Goal: Information Seeking & Learning: Learn about a topic

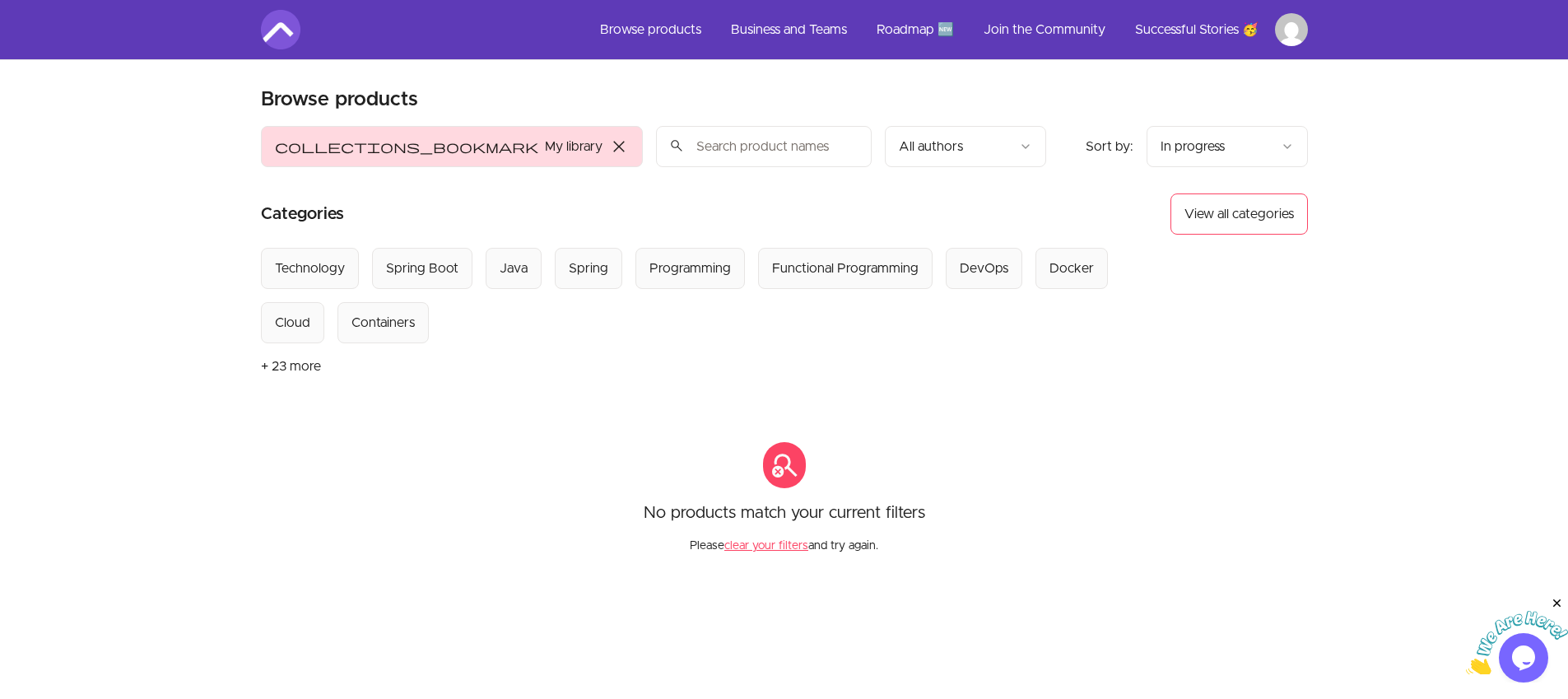
click at [609, 148] on span "close" at bounding box center [619, 146] width 19 height 19
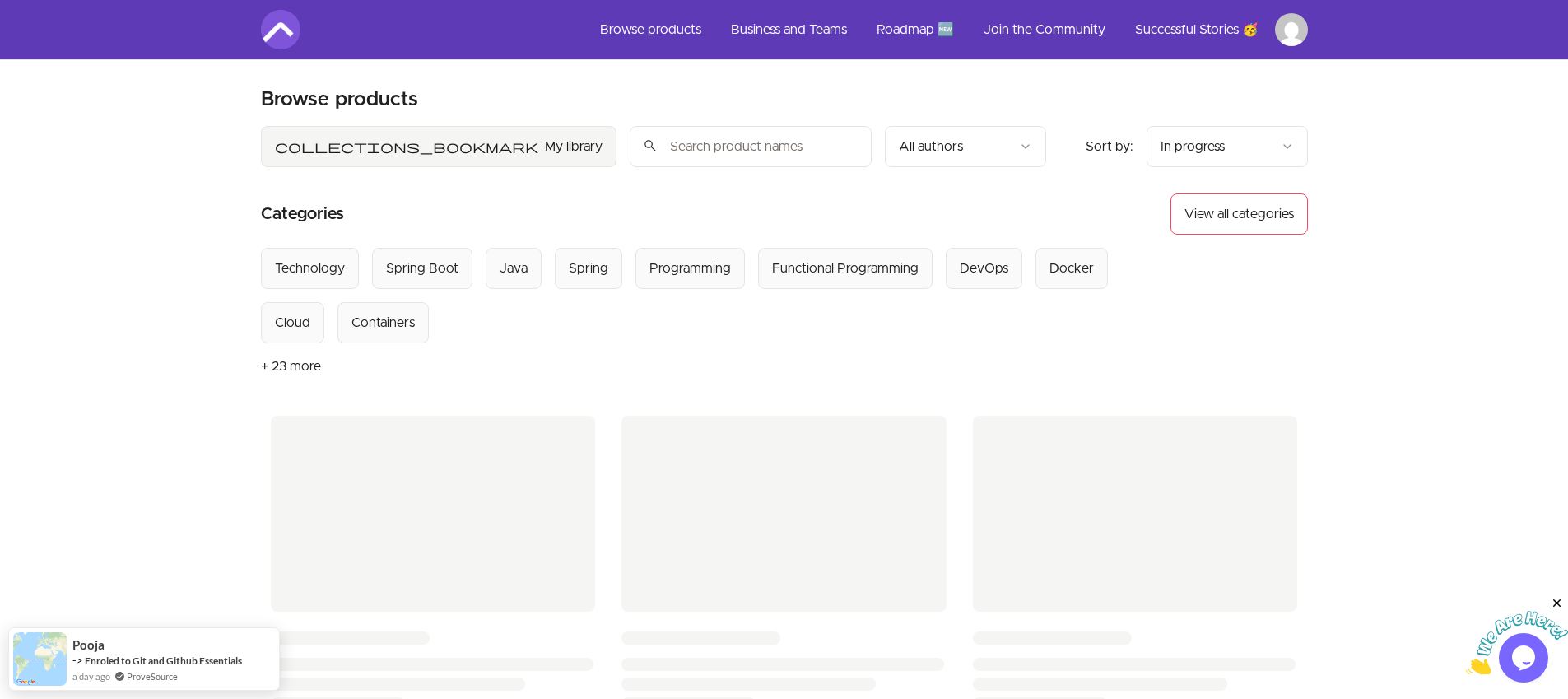
click at [1244, 163] on html "Skip to main content Main menu Includes navigation links and user settings Brow…" at bounding box center [784, 697] width 1568 height 1395
click at [640, 32] on link "Browse products" at bounding box center [651, 30] width 127 height 40
click at [265, 40] on img at bounding box center [280, 30] width 40 height 40
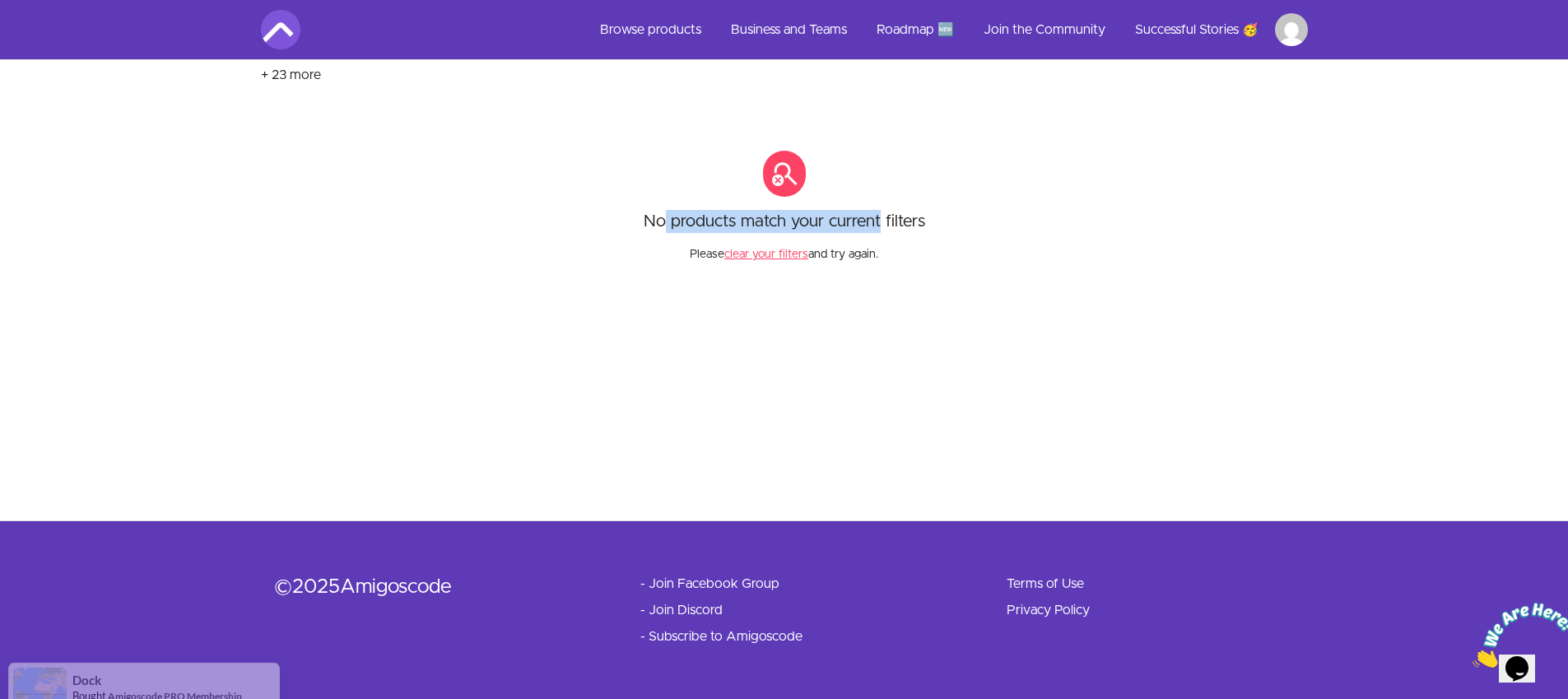
drag, startPoint x: 666, startPoint y: 217, endPoint x: 888, endPoint y: 219, distance: 222.0
click at [882, 220] on p "No products match your current filters" at bounding box center [784, 221] width 281 height 23
click at [888, 219] on p "No products match your current filters" at bounding box center [784, 221] width 281 height 23
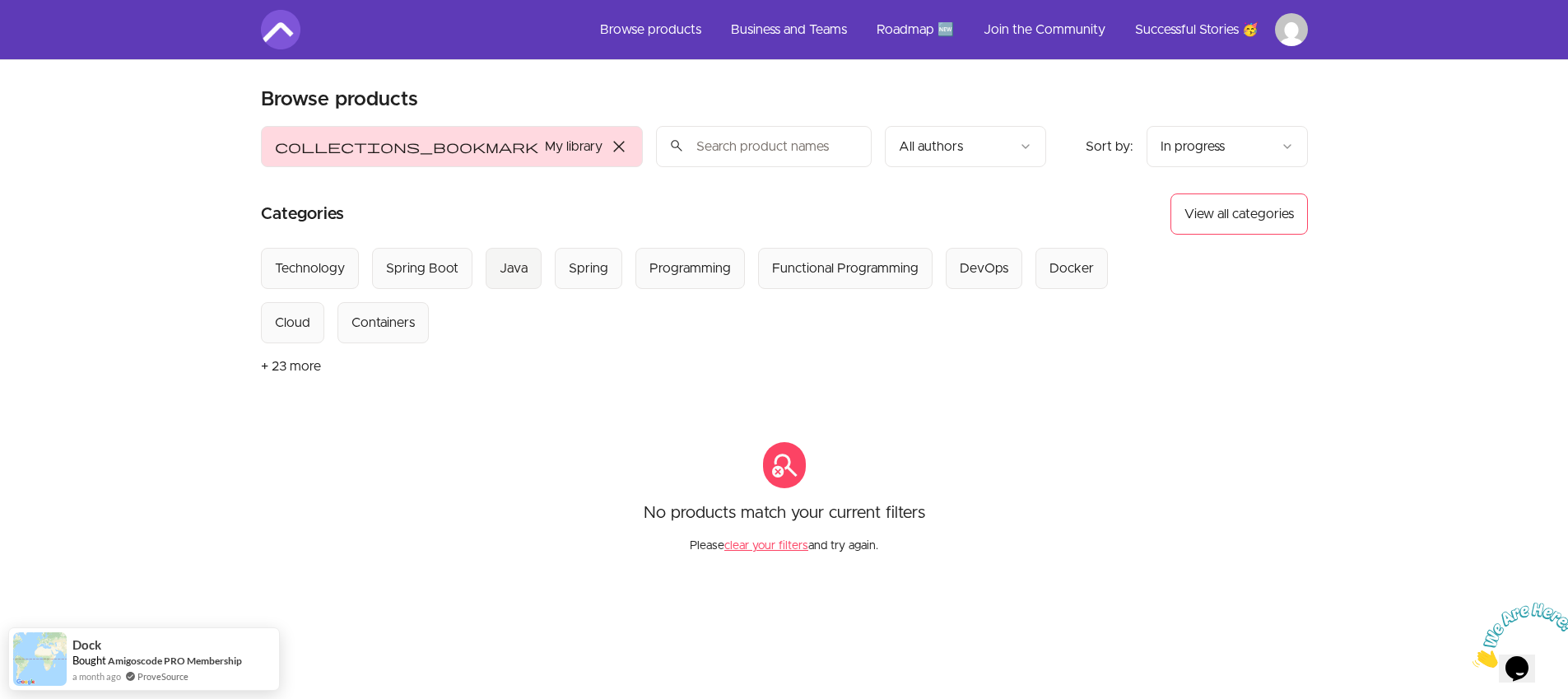
click at [511, 275] on div "Java" at bounding box center [513, 267] width 28 height 19
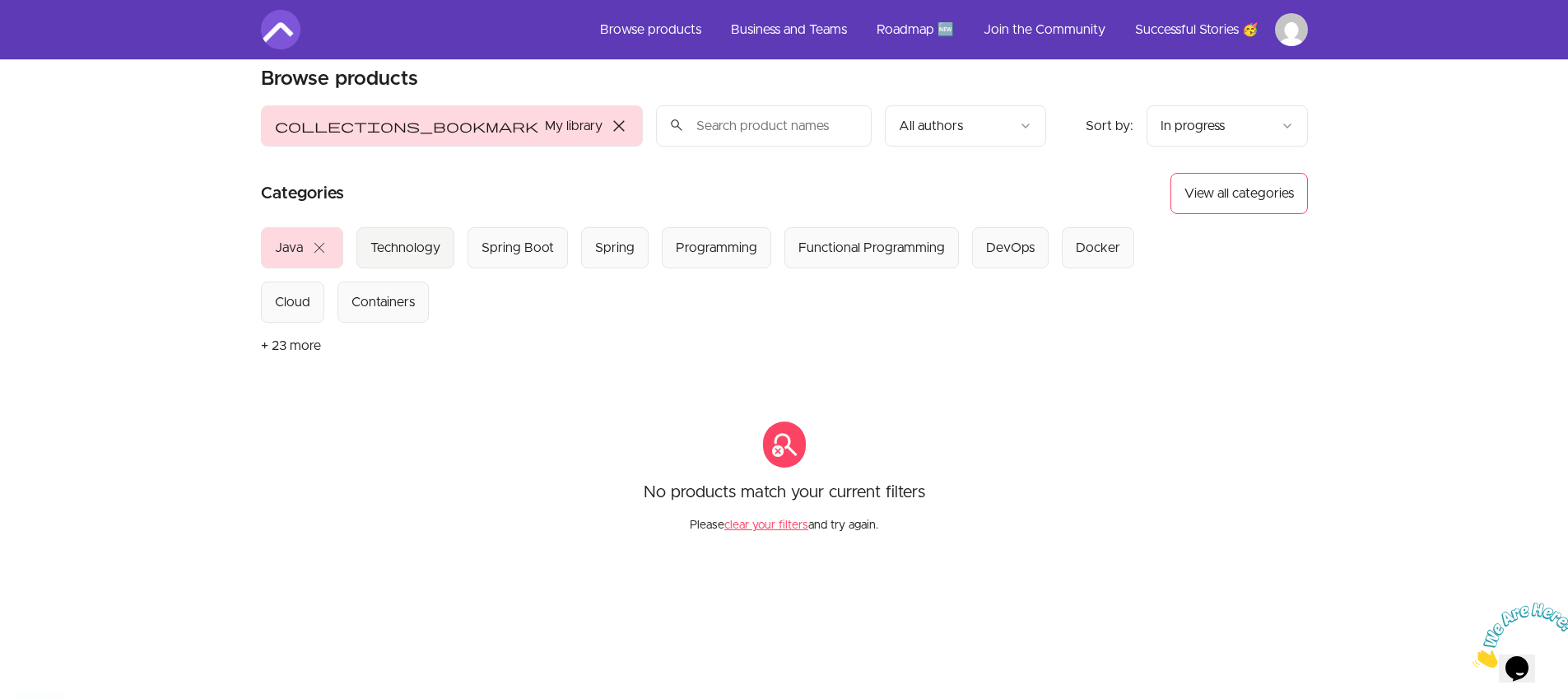
scroll to position [24, 0]
click at [319, 245] on span "close" at bounding box center [319, 243] width 19 height 19
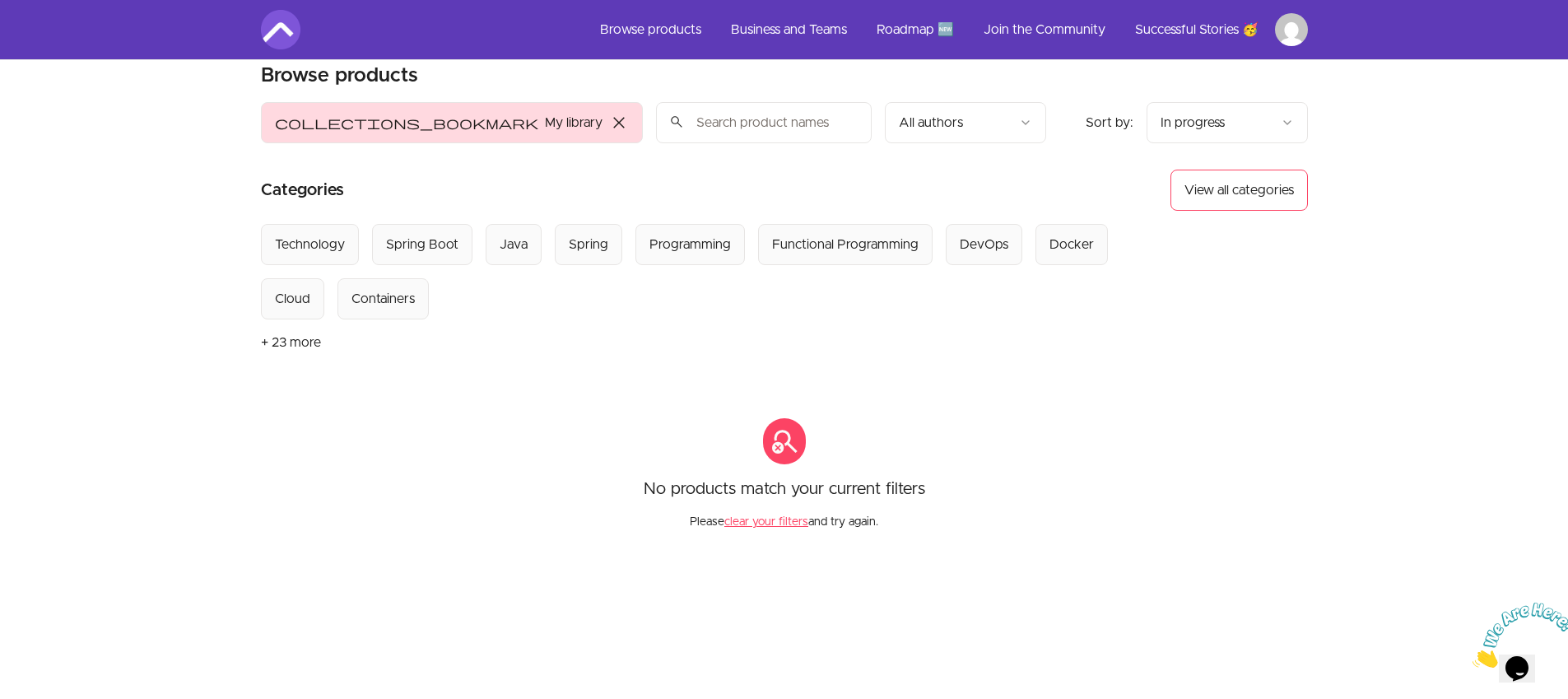
drag, startPoint x: 374, startPoint y: 125, endPoint x: 370, endPoint y: 134, distance: 9.8
click at [609, 124] on span "close" at bounding box center [619, 122] width 19 height 19
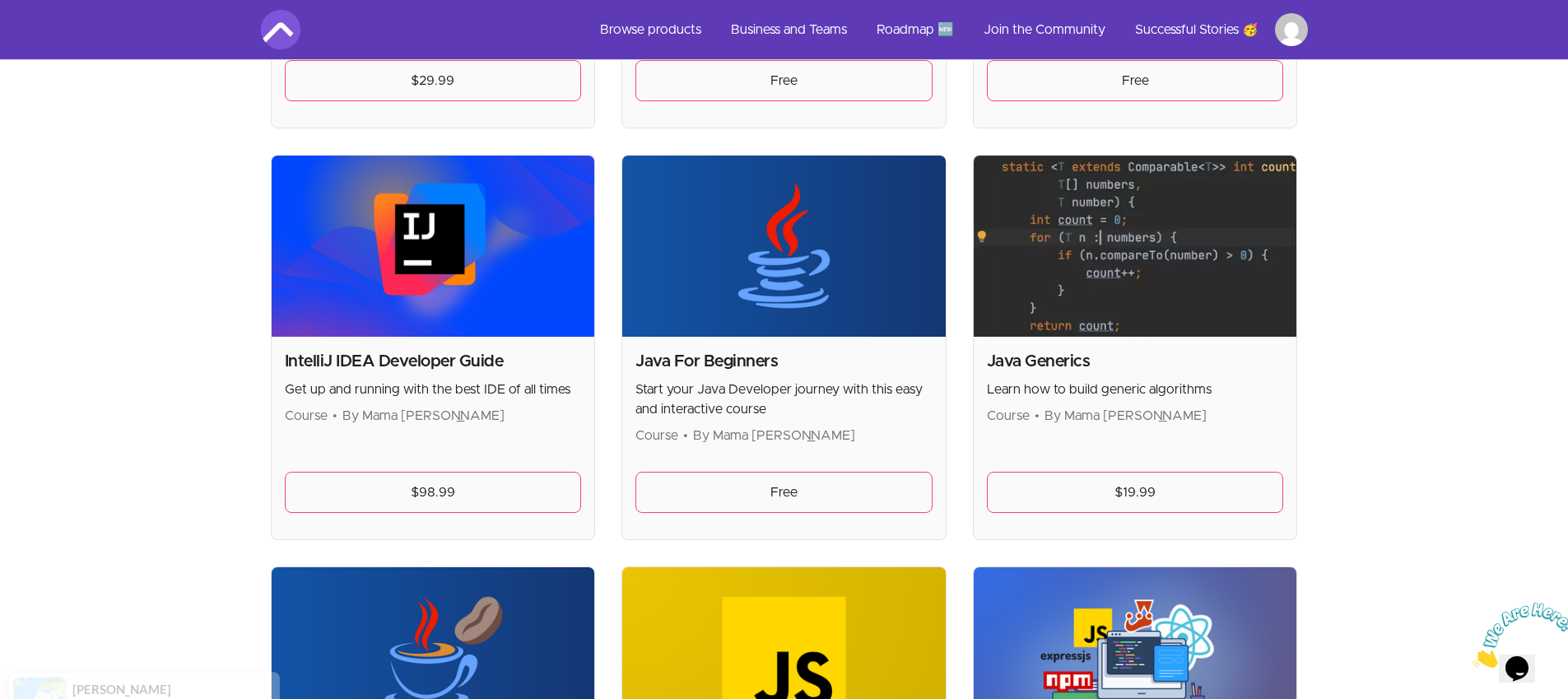
scroll to position [2007, 0]
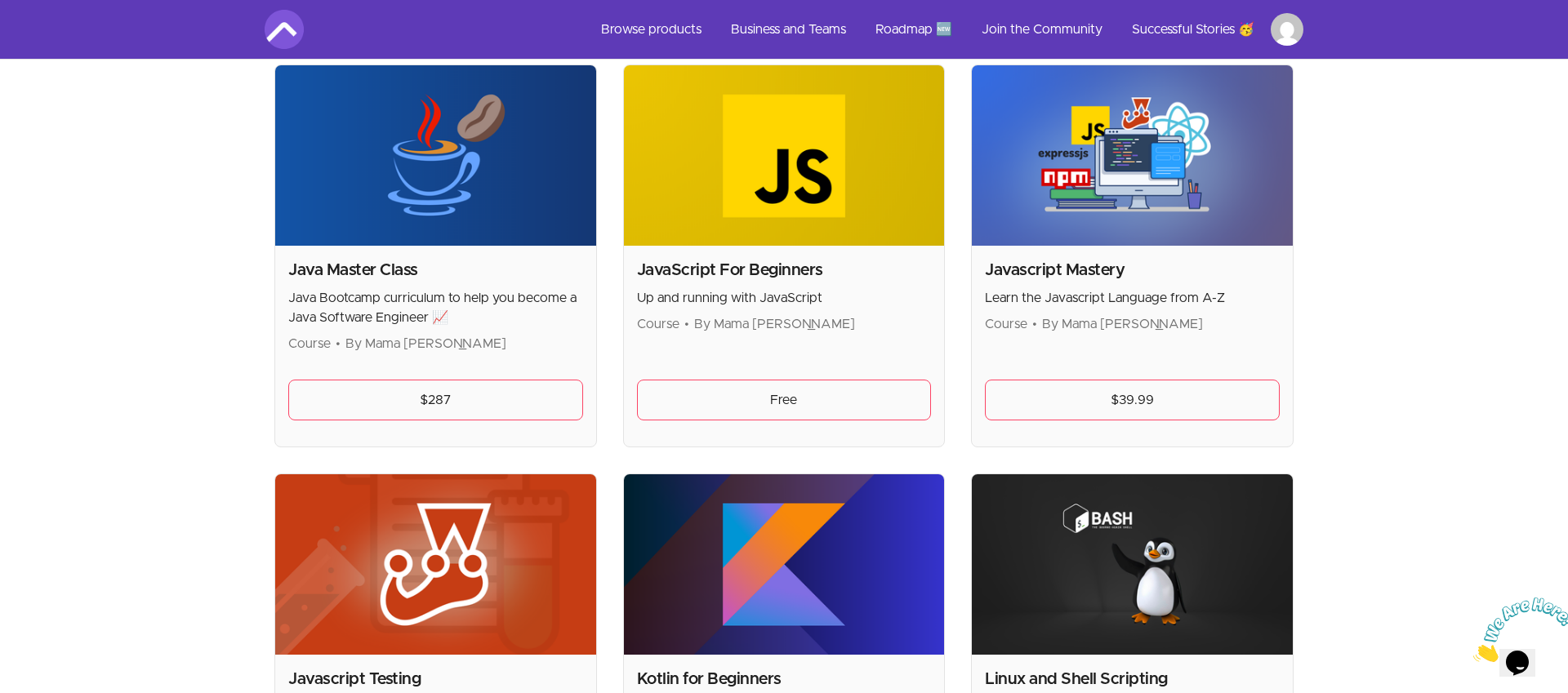
click at [1286, 33] on html "Skip to main content Main menu Includes navigation links and user settings Brow…" at bounding box center [784, 574] width 1568 height 5127
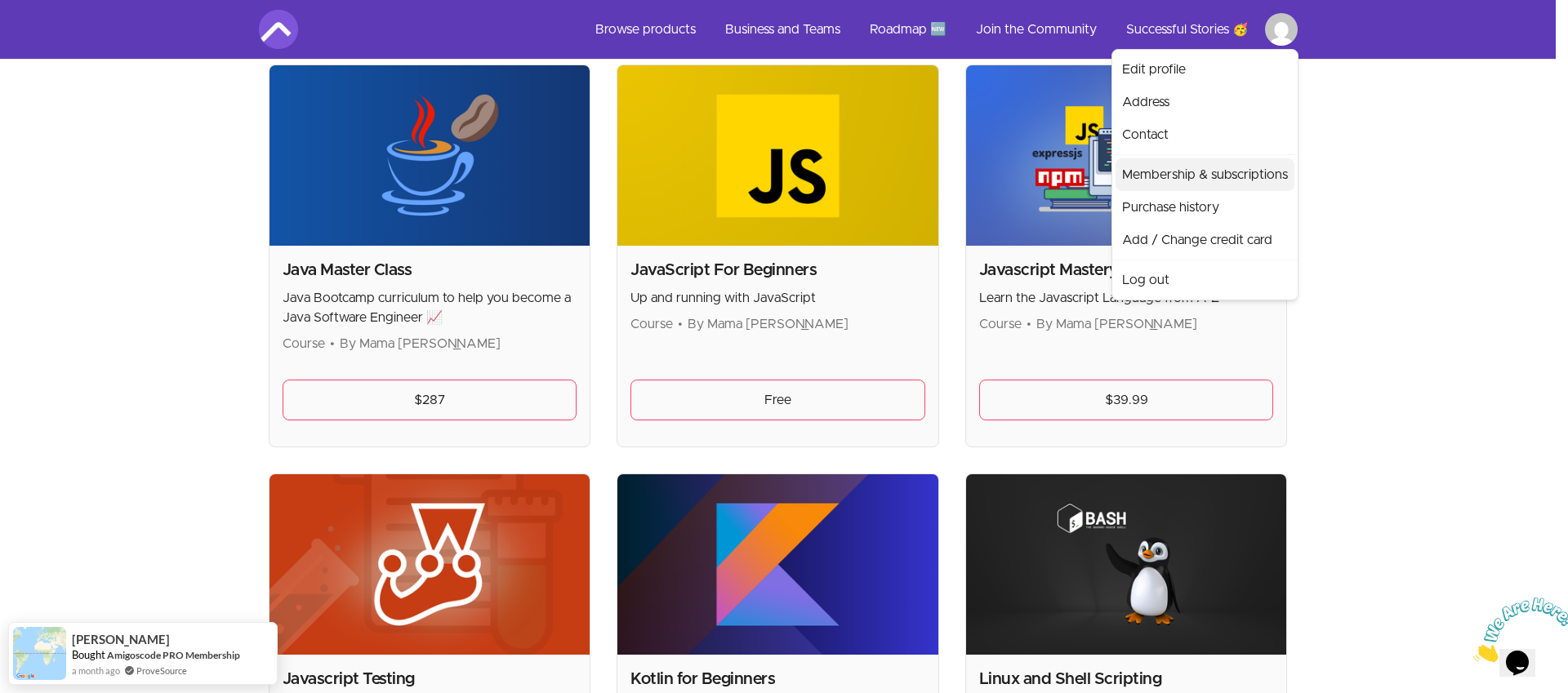
click at [1209, 171] on link "Membership & subscriptions" at bounding box center [1206, 175] width 179 height 33
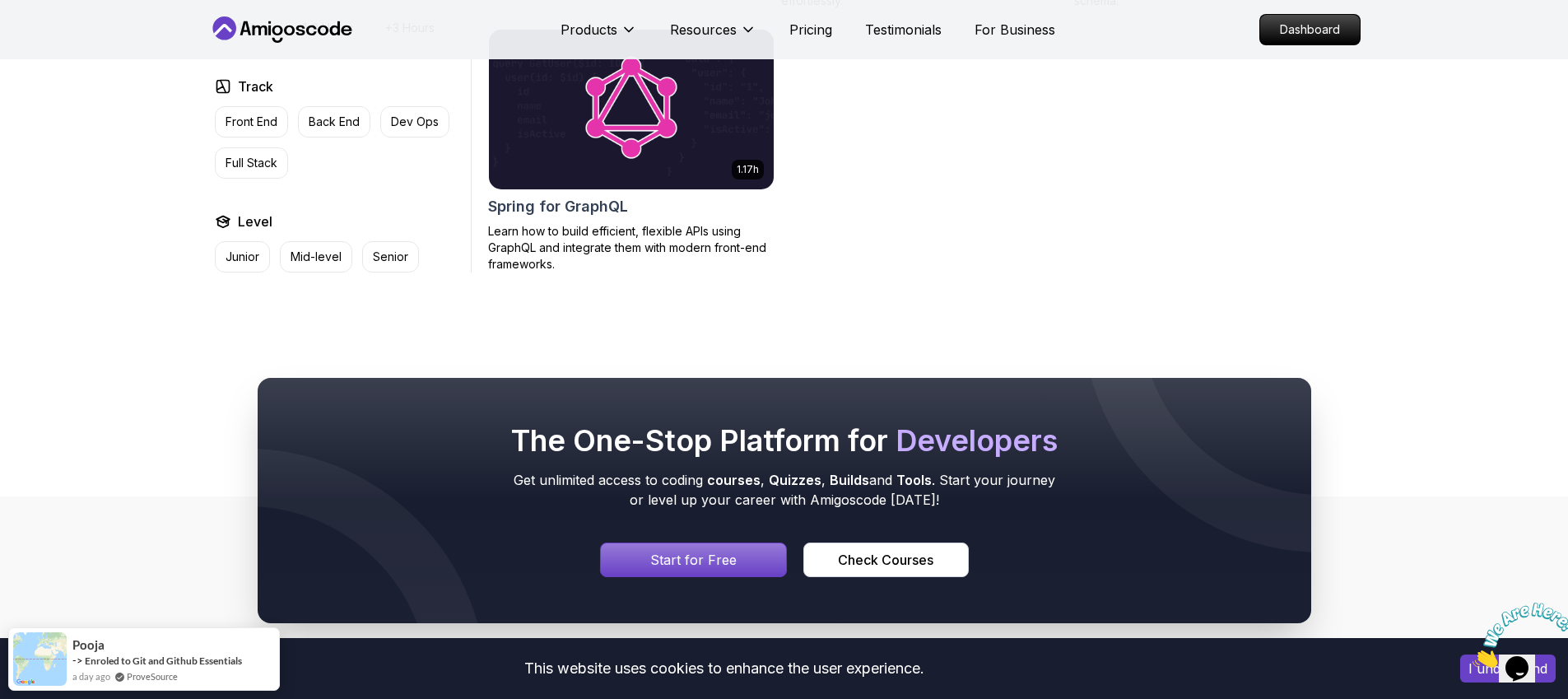
scroll to position [1841, 0]
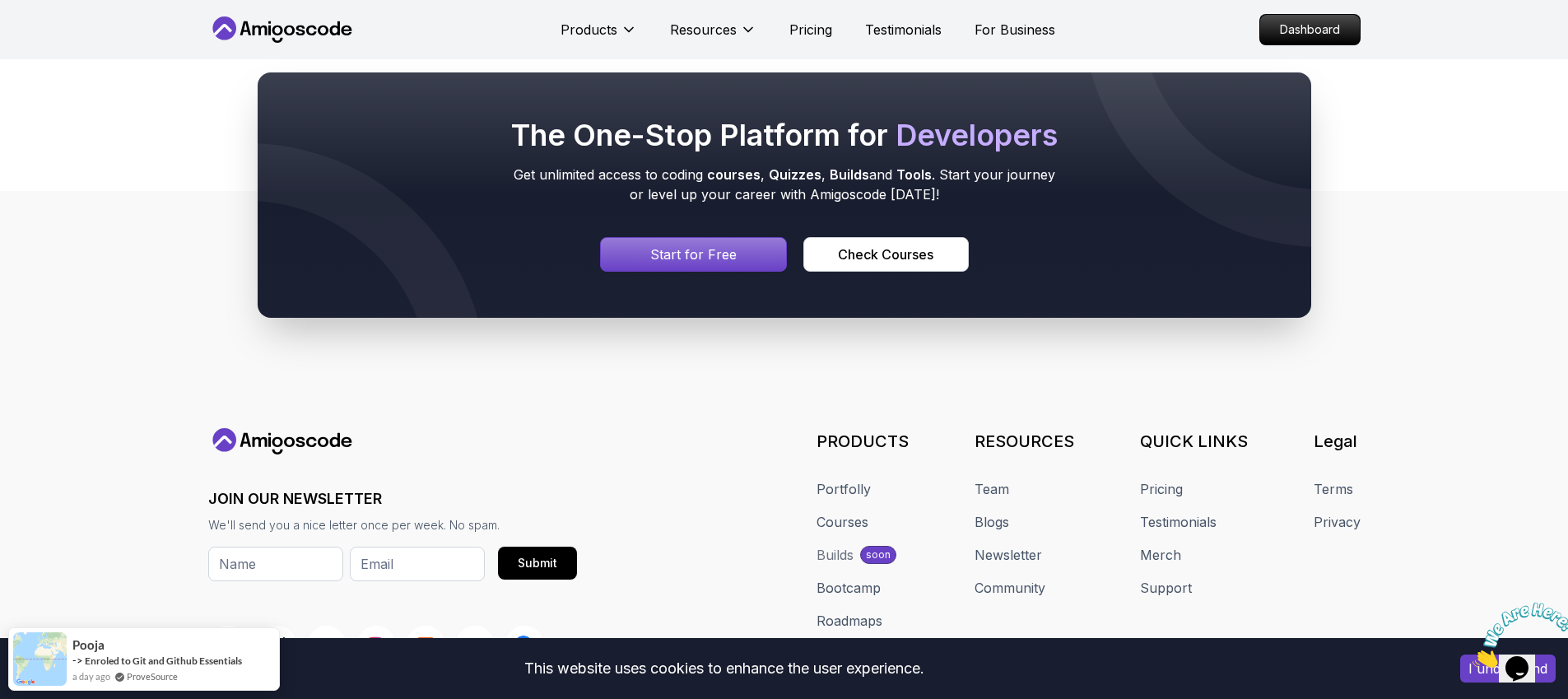
drag, startPoint x: 527, startPoint y: 172, endPoint x: 842, endPoint y: 182, distance: 315.2
click at [843, 181] on p "Get unlimited access to coding courses , Quizzes , Builds and Tools . Start you…" at bounding box center [784, 184] width 553 height 40
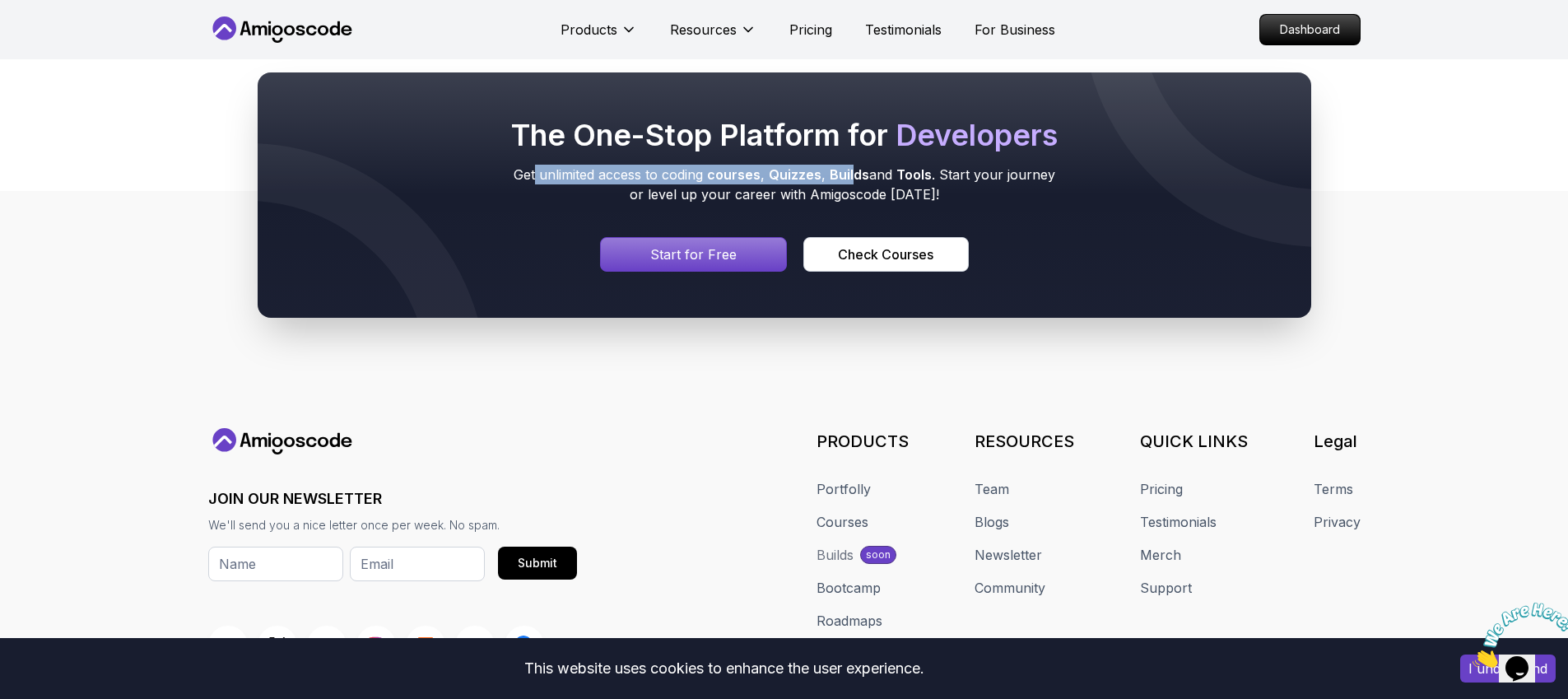
click at [750, 257] on div "Signin page" at bounding box center [694, 255] width 186 height 33
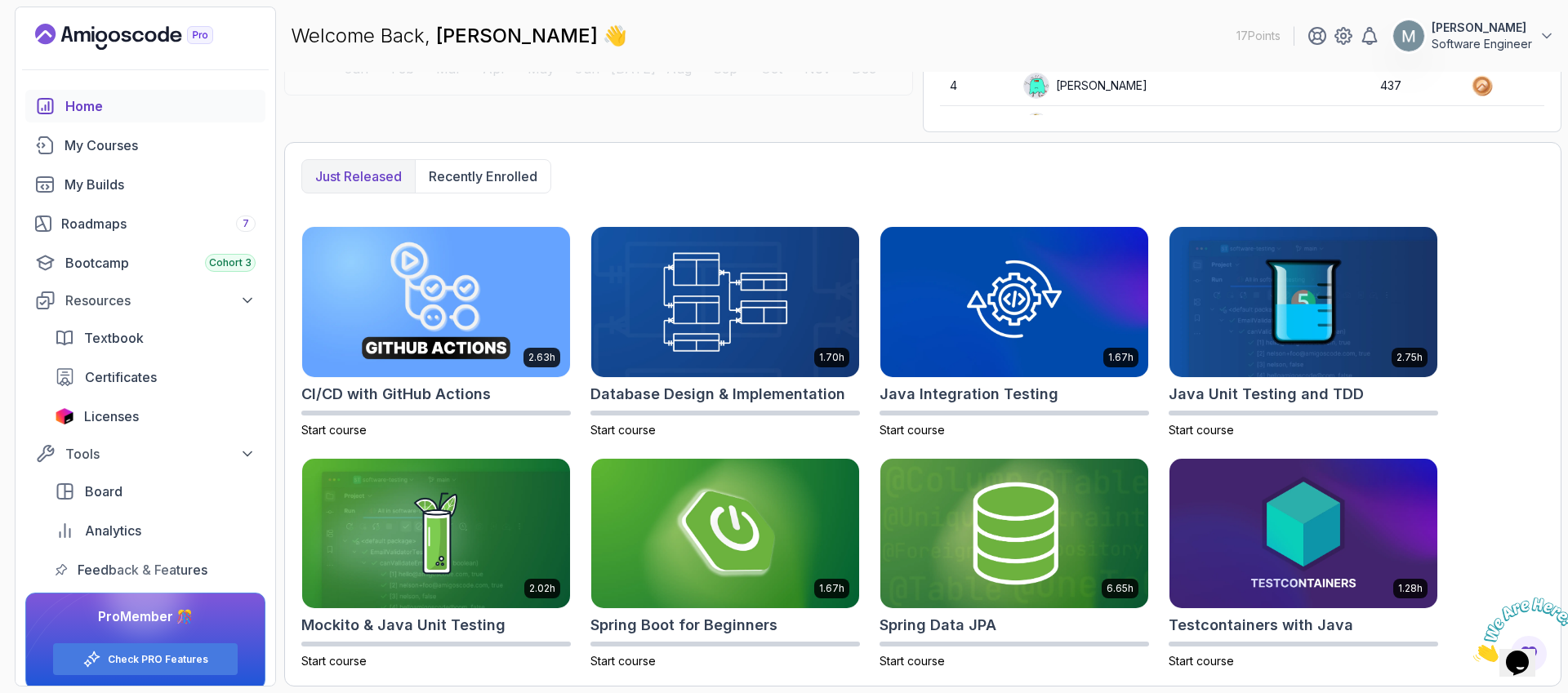
click at [142, 37] on icon "Landing page" at bounding box center [124, 37] width 178 height 27
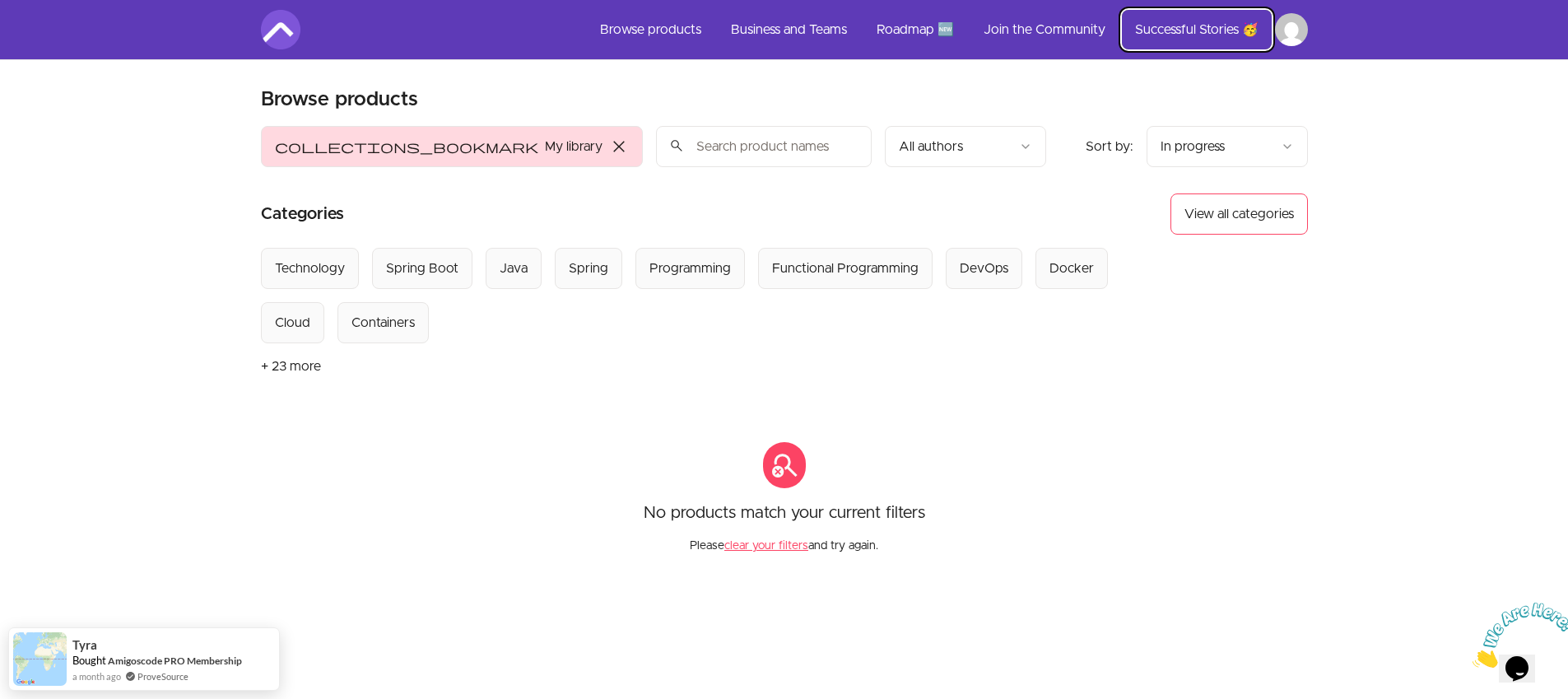
click at [1214, 35] on link "Successful Stories 🥳" at bounding box center [1197, 30] width 150 height 40
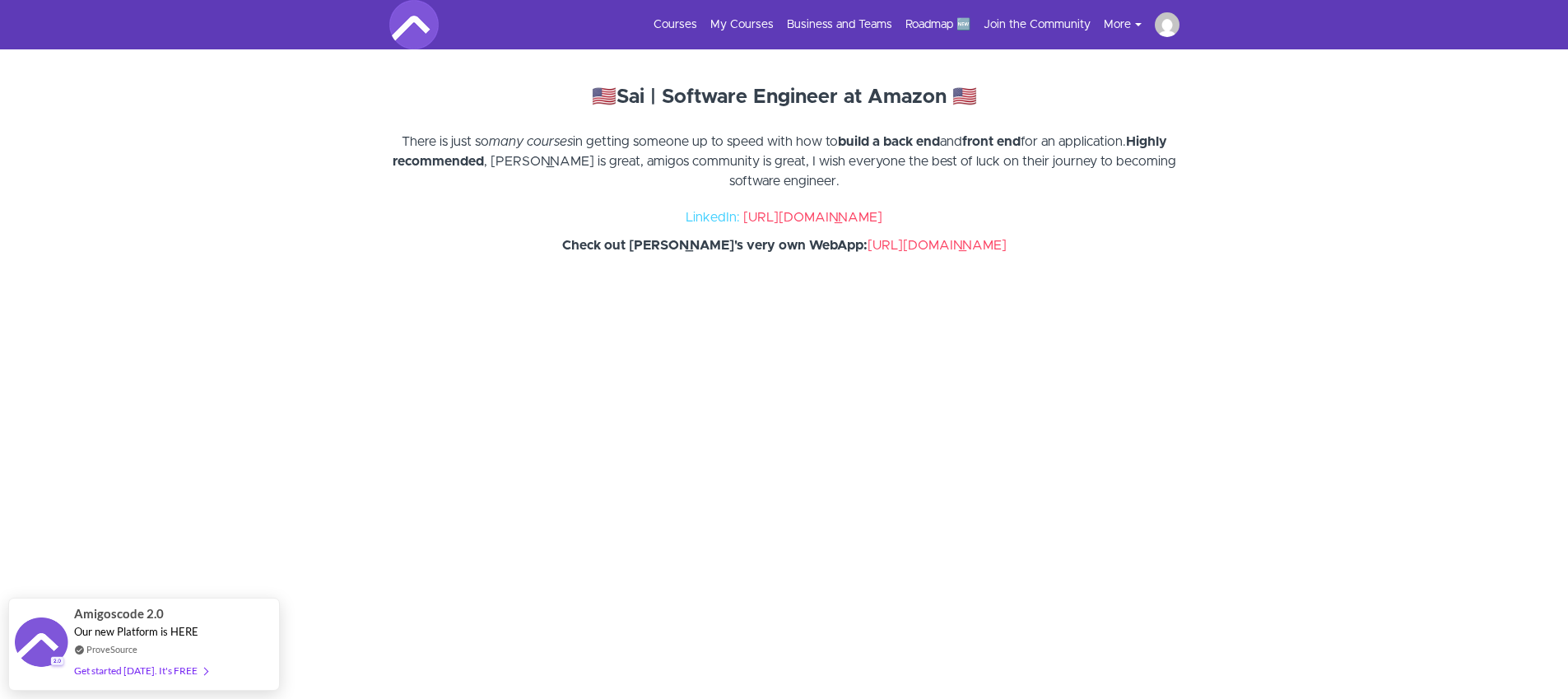
click at [1184, 26] on button "Mika Dralle" at bounding box center [1173, 24] width 38 height 25
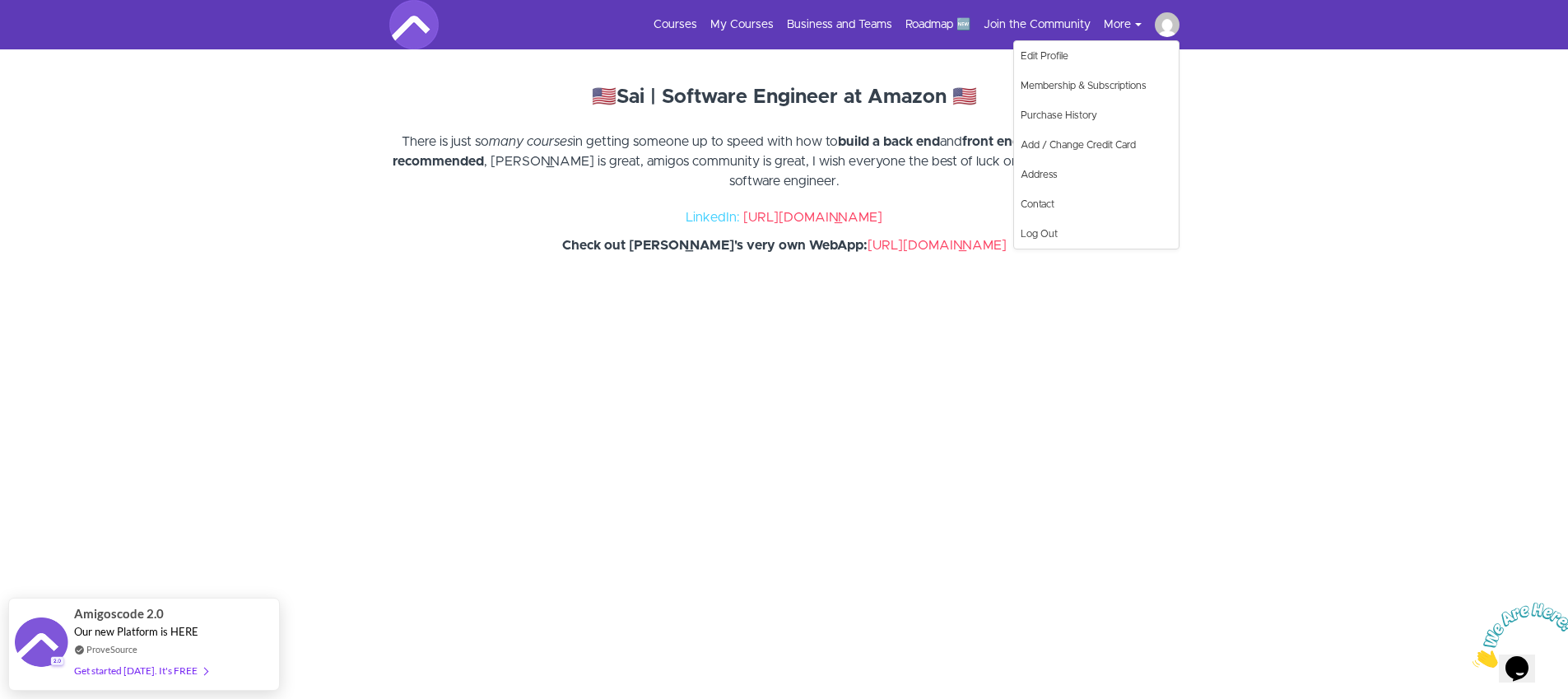
click at [1383, 169] on section "🇺🇸 Sai | Software Engineer at Amazon 🇺🇸 There is just so many courses in gettin…" at bounding box center [784, 419] width 1568 height 739
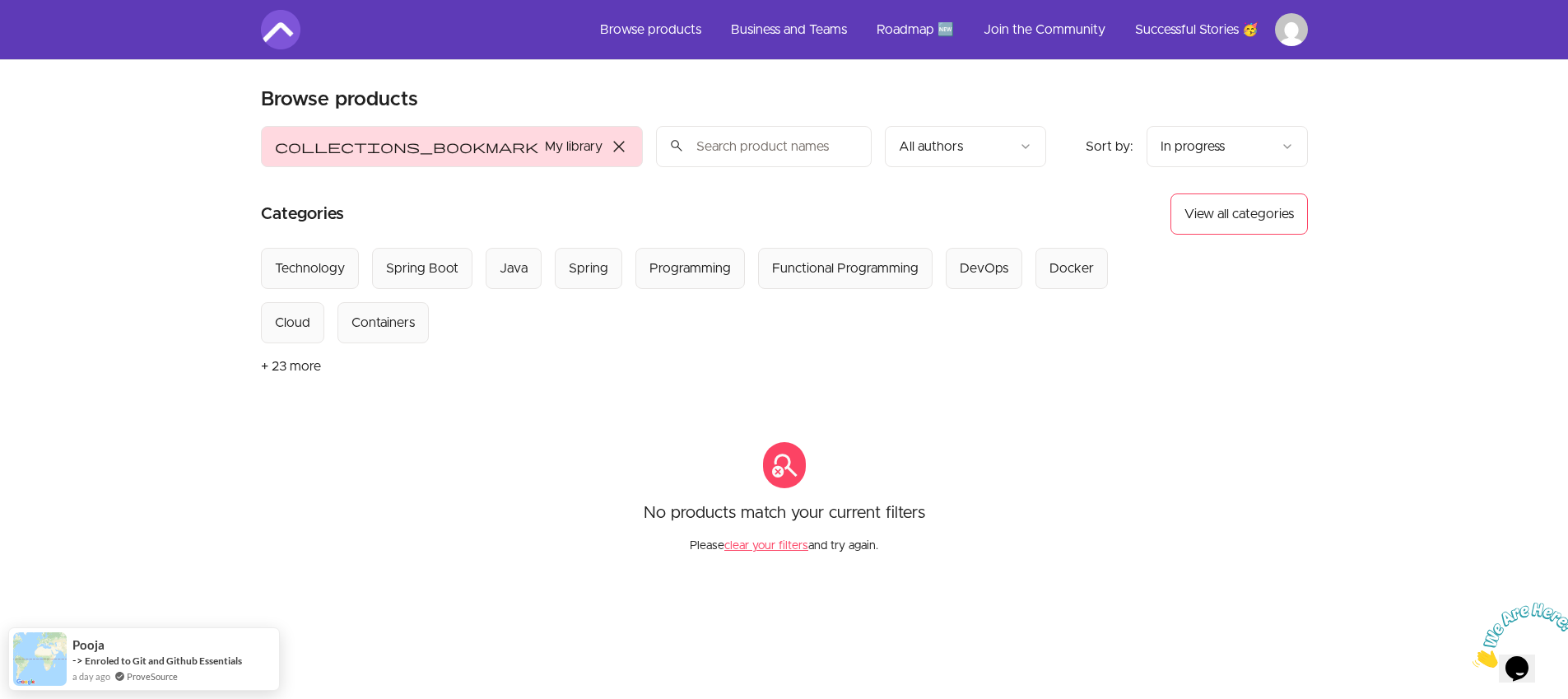
click at [280, 30] on img at bounding box center [280, 30] width 40 height 40
click at [609, 148] on span "close" at bounding box center [619, 146] width 19 height 19
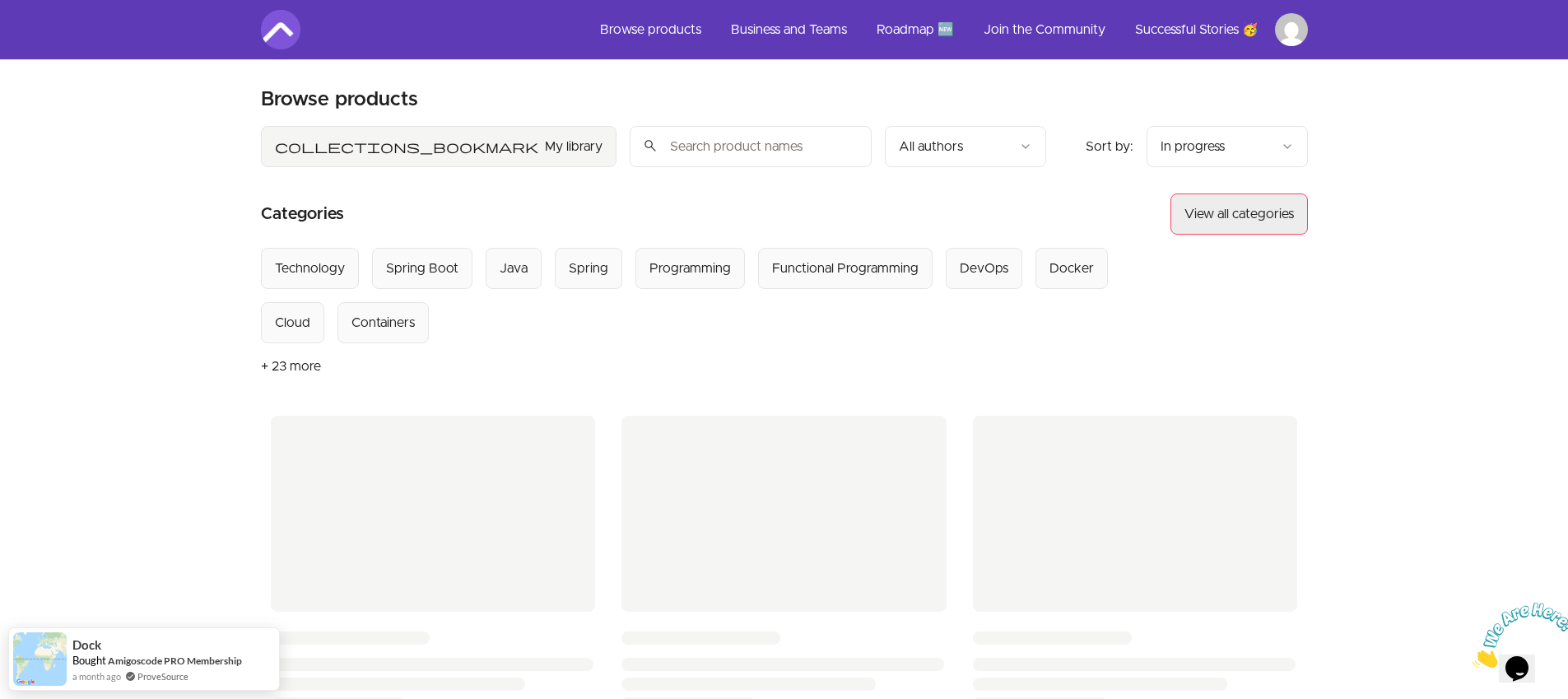
click at [1226, 219] on button "View all categories" at bounding box center [1239, 214] width 137 height 41
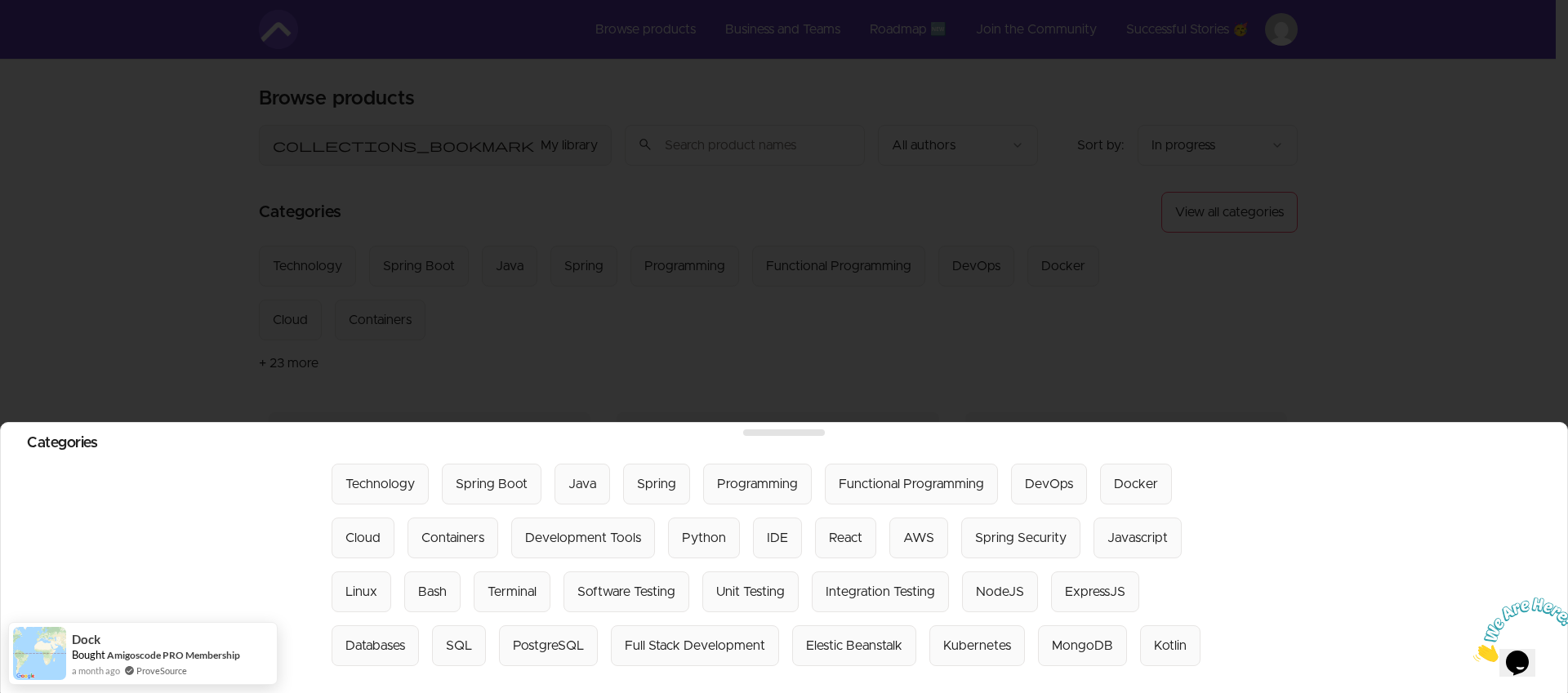
click at [188, 343] on div at bounding box center [784, 346] width 1568 height 693
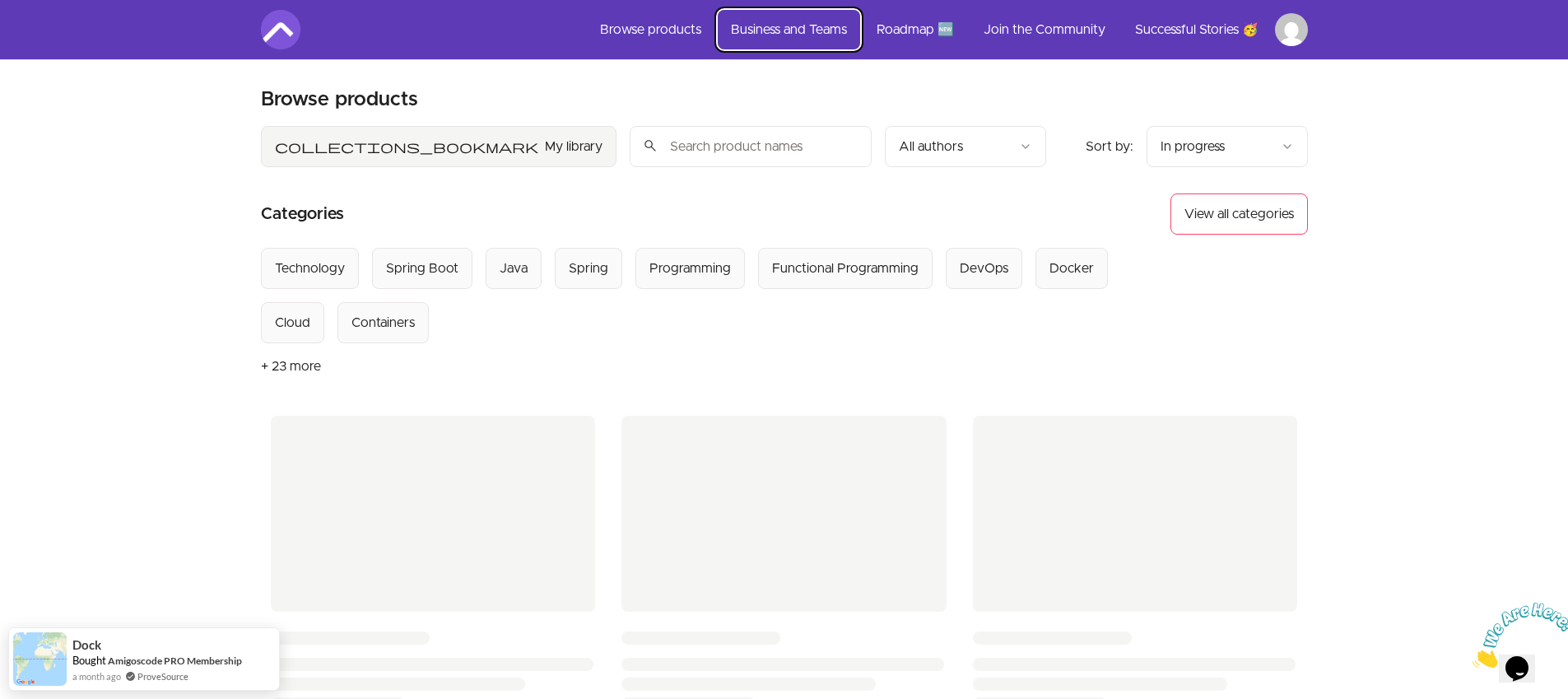
click at [797, 29] on link "Business and Teams" at bounding box center [789, 30] width 142 height 40
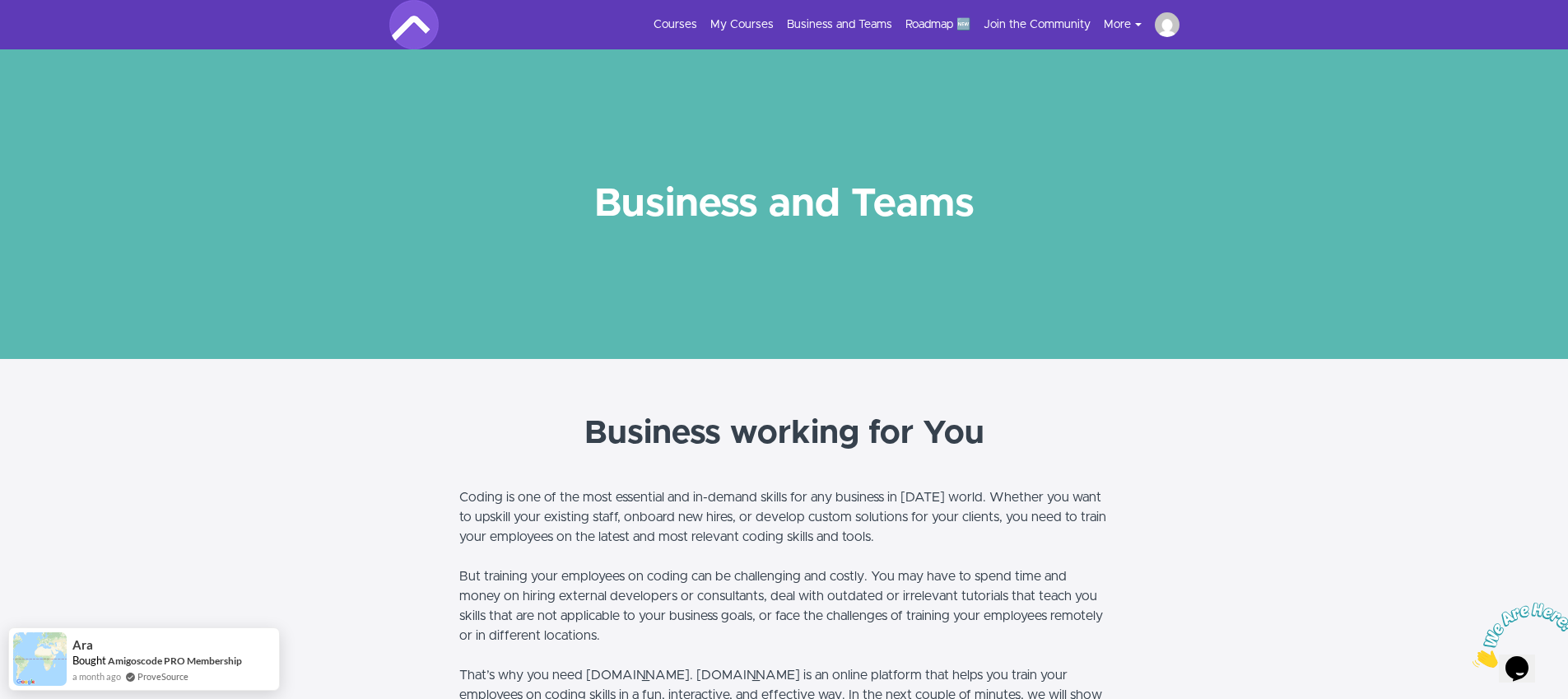
click at [1126, 24] on button "More" at bounding box center [1128, 25] width 51 height 17
click at [681, 25] on link "Courses" at bounding box center [675, 25] width 43 height 17
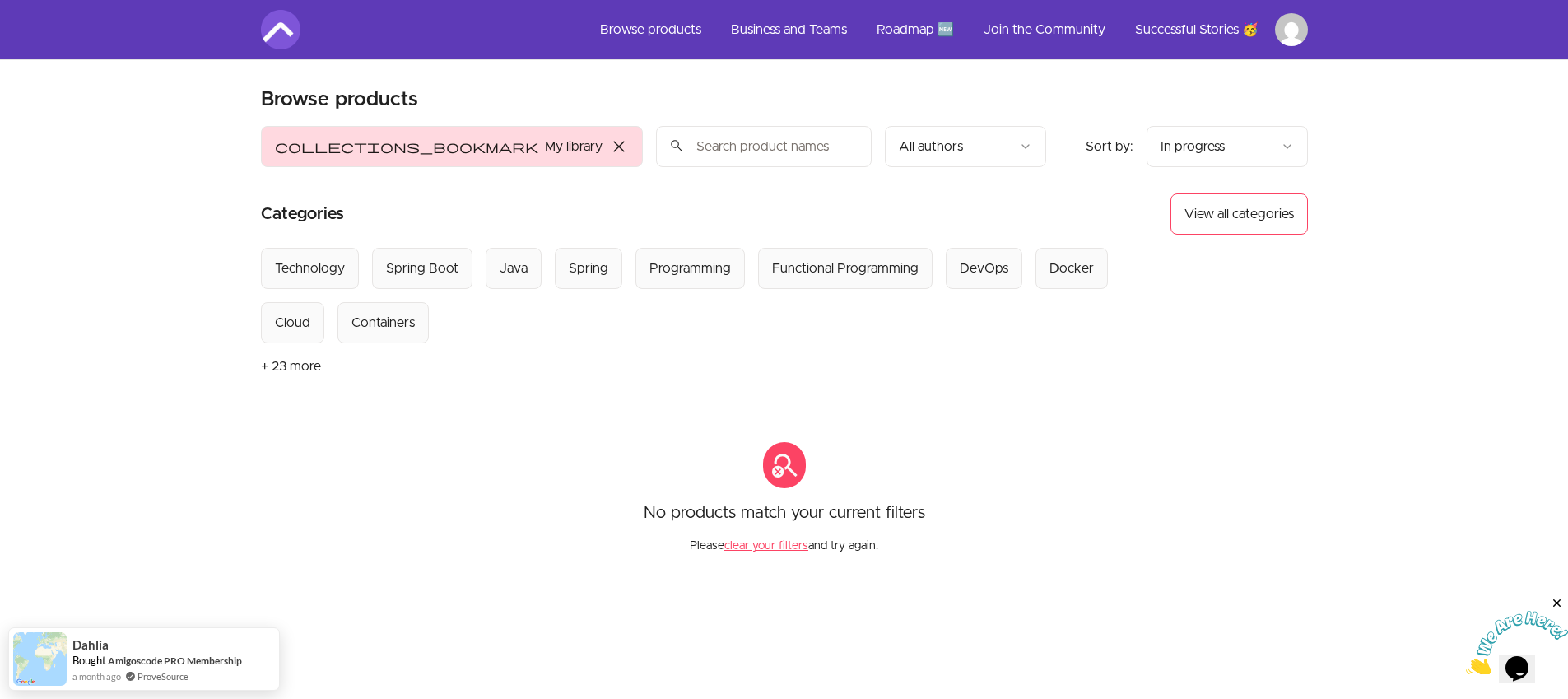
click at [1312, 33] on nav "Browse products Business and Teams Roadmap 🆕 Join the Community Successful Stor…" at bounding box center [784, 30] width 1515 height 59
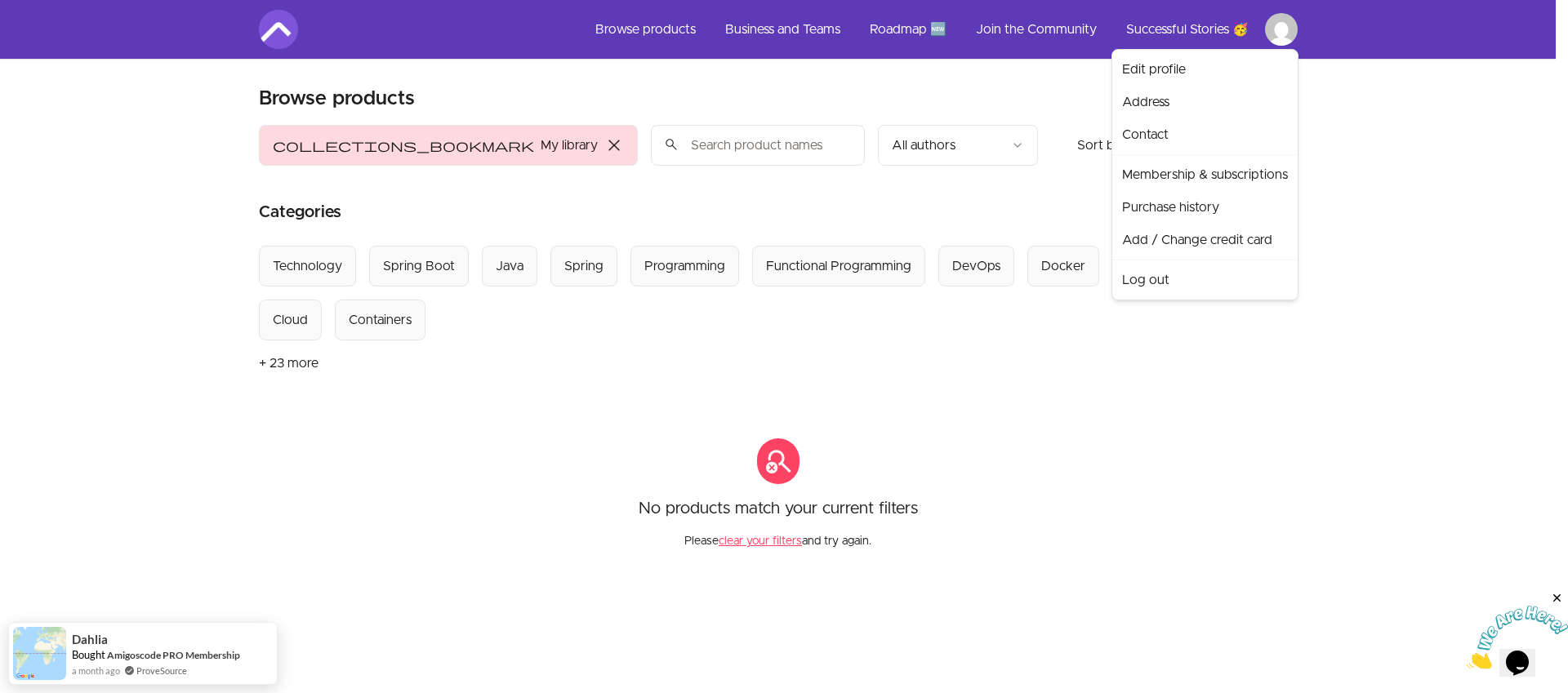
click at [1281, 35] on html "Skip to main content Main menu Includes navigation links and user settings Brow…" at bounding box center [784, 491] width 1568 height 982
